Goal: Find specific page/section: Find specific page/section

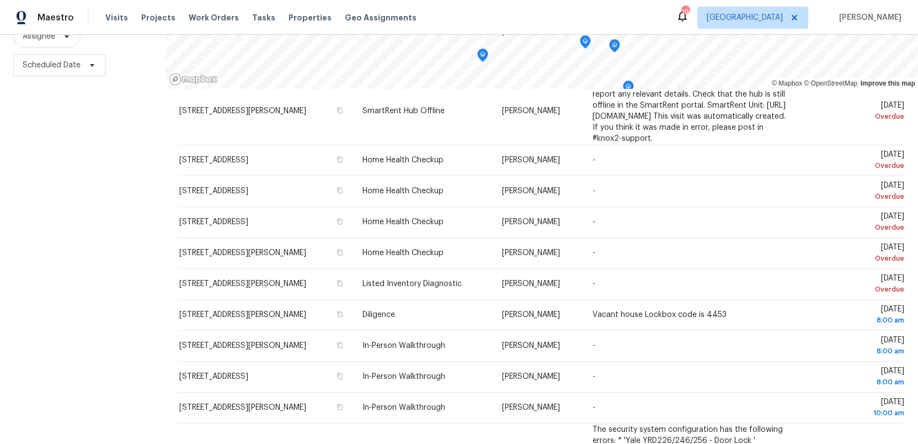
scroll to position [111, 0]
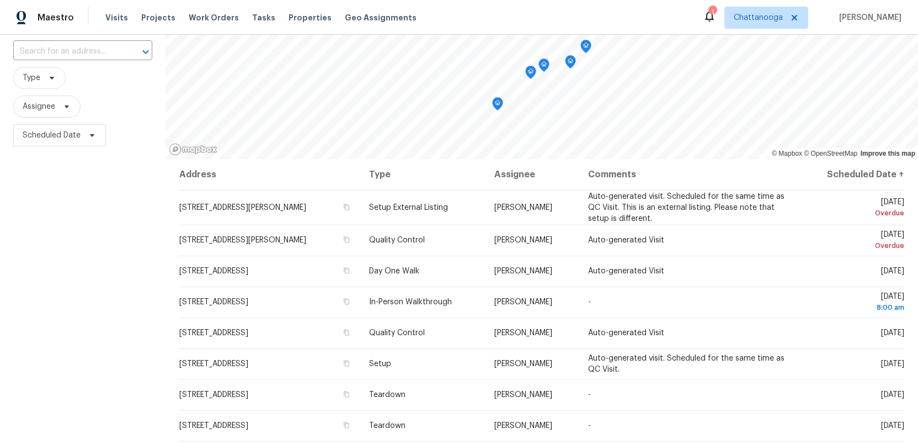
scroll to position [73, 0]
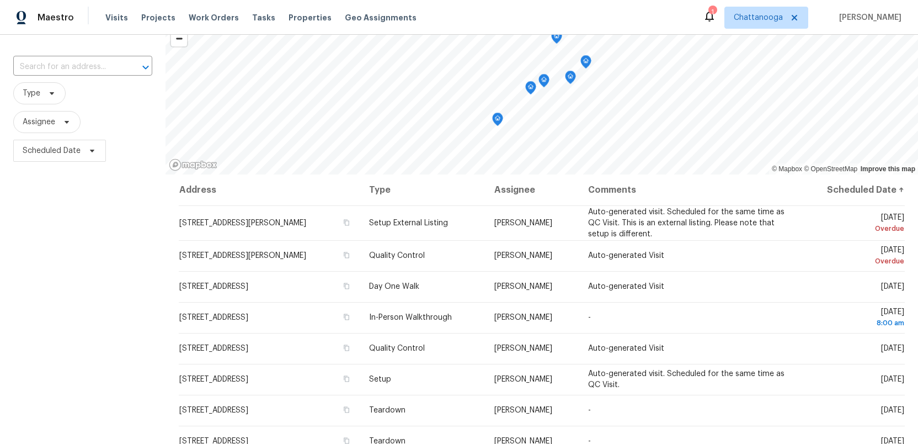
scroll to position [71, 0]
